Goal: Find specific page/section: Find specific page/section

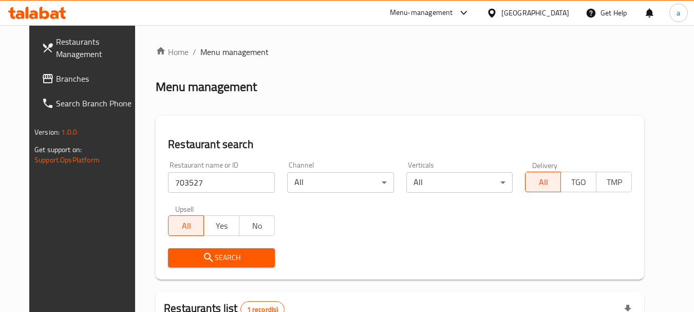
scroll to position [138, 0]
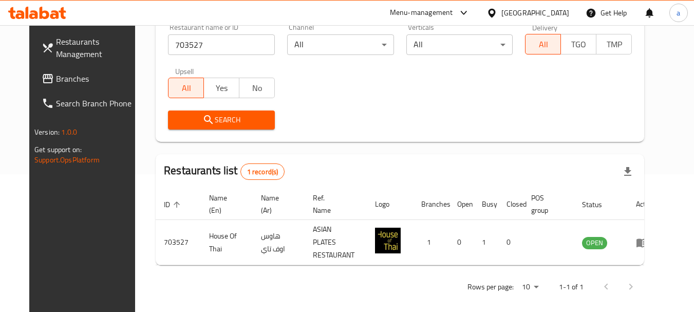
click at [56, 78] on span "Branches" at bounding box center [96, 78] width 81 height 12
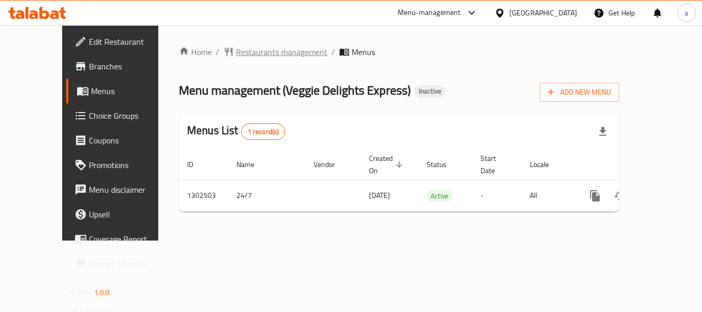
click at [260, 53] on span "Restaurants management" at bounding box center [281, 52] width 91 height 12
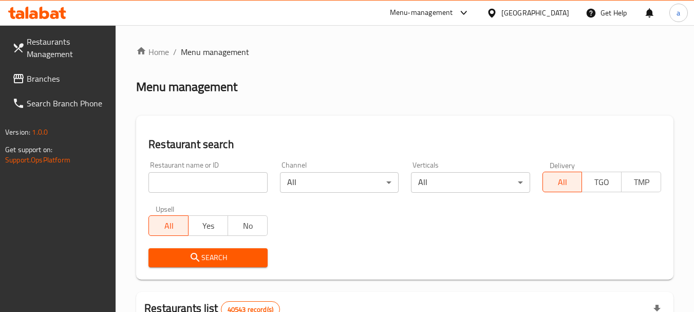
click at [228, 188] on input "search" at bounding box center [208, 182] width 119 height 21
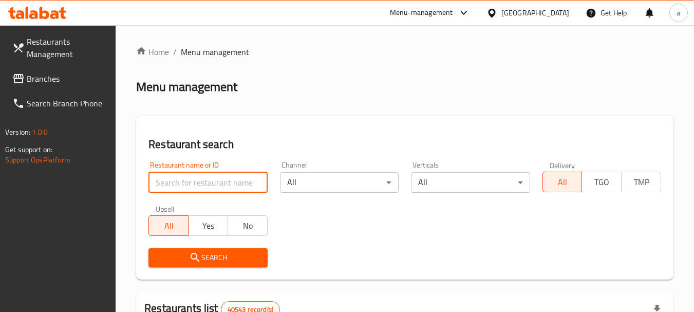
paste input "702387"
type input "702387"
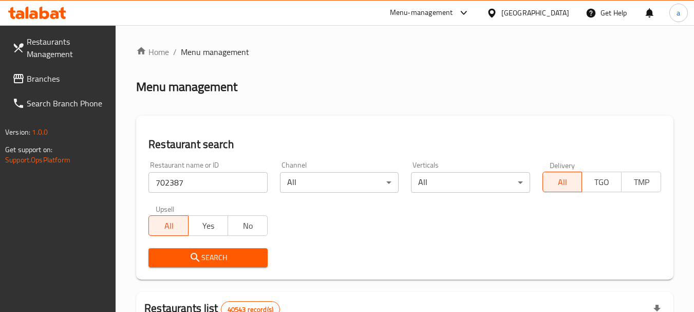
click at [216, 250] on button "Search" at bounding box center [208, 257] width 119 height 19
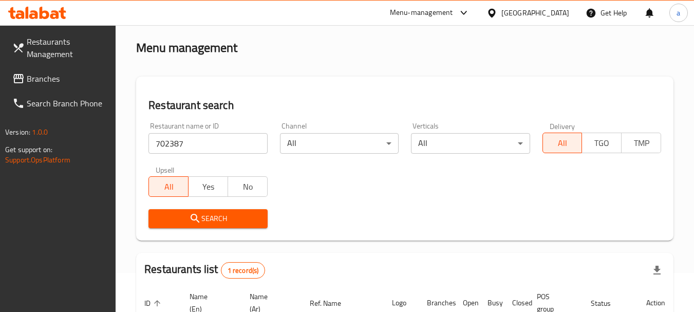
scroll to position [146, 0]
